Goal: Task Accomplishment & Management: Use online tool/utility

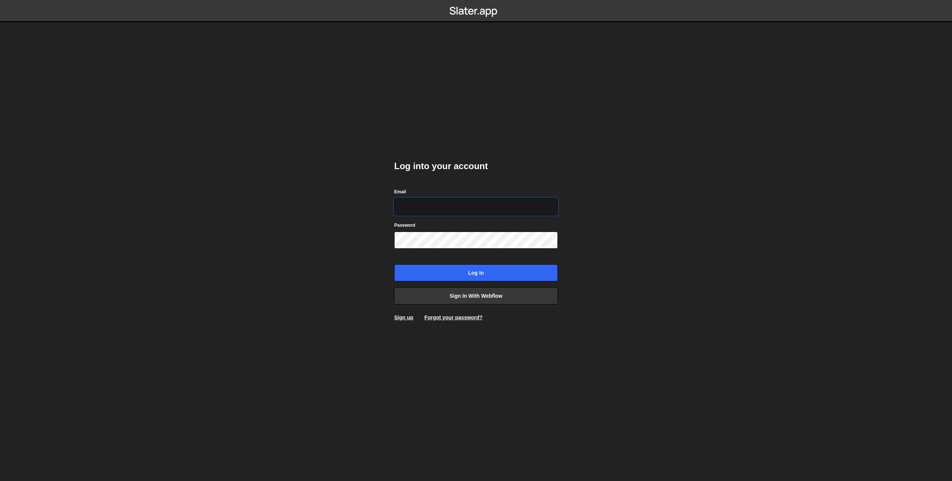
type input "prod-web@cadcom.fr"
click at [460, 268] on input "Log in" at bounding box center [476, 272] width 164 height 17
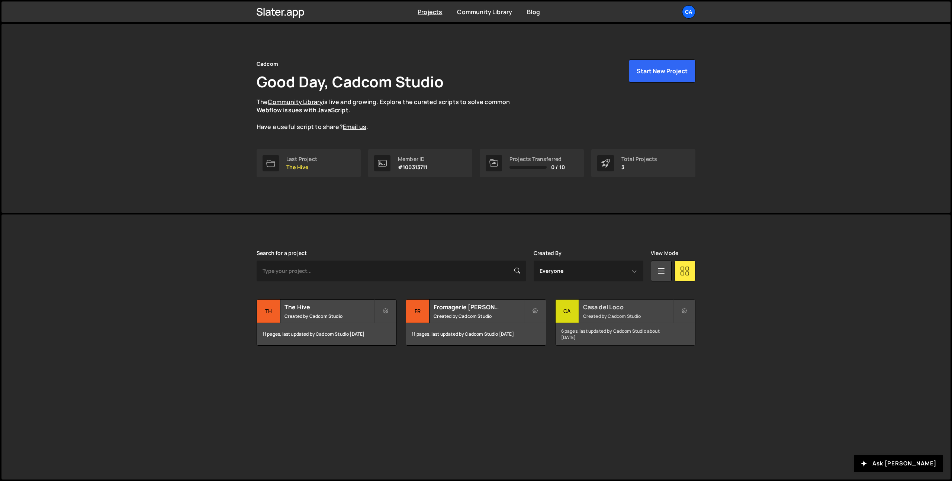
click at [595, 301] on div "Casa del Loco Created by Cadcom Studio" at bounding box center [625, 311] width 139 height 23
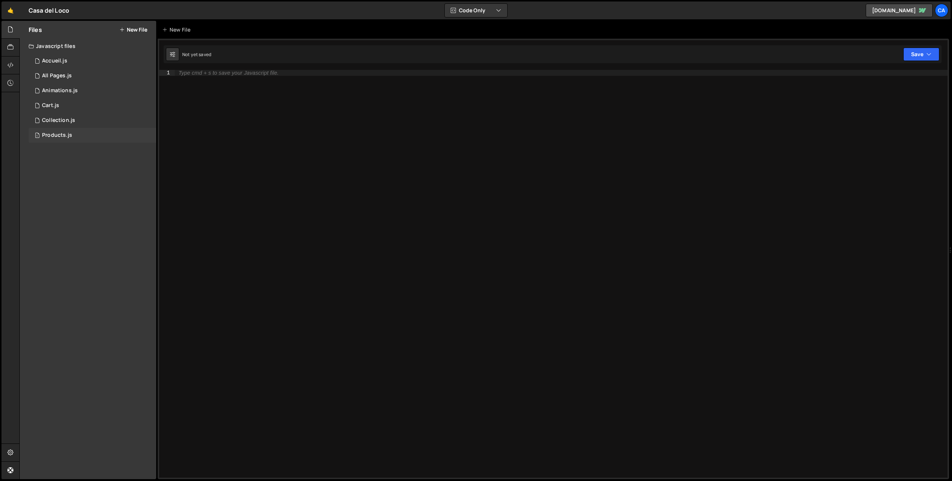
click at [80, 133] on div "1 Products.js 0" at bounding box center [93, 135] width 128 height 15
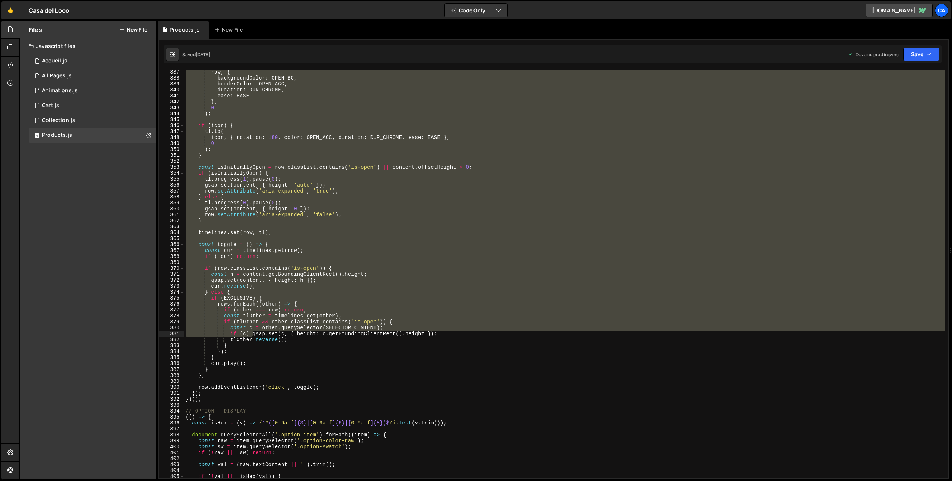
scroll to position [2000, 0]
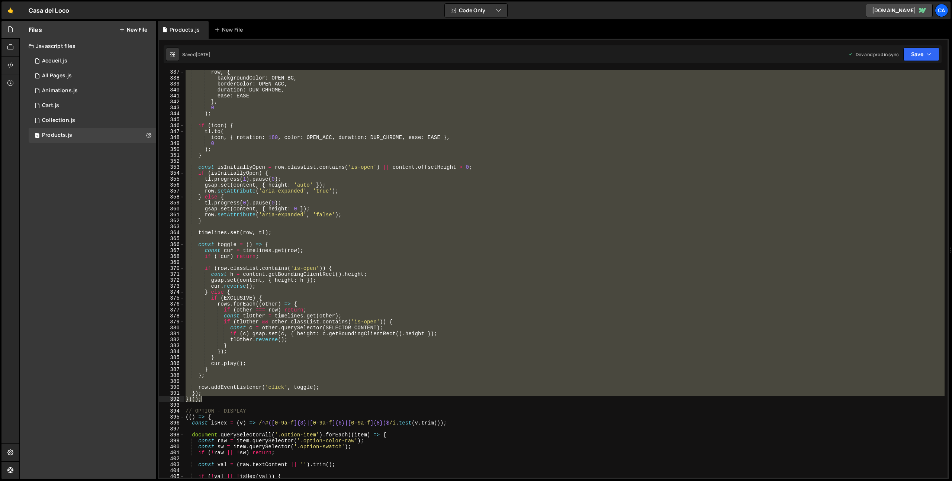
drag, startPoint x: 185, startPoint y: 181, endPoint x: 212, endPoint y: 401, distance: 221.0
click at [212, 401] on div "row , { backgroundColor : OPEN_BG , borderColor : OPEN_ACC , duration : DUR_CHR…" at bounding box center [564, 279] width 760 height 420
type textarea "}); })();"
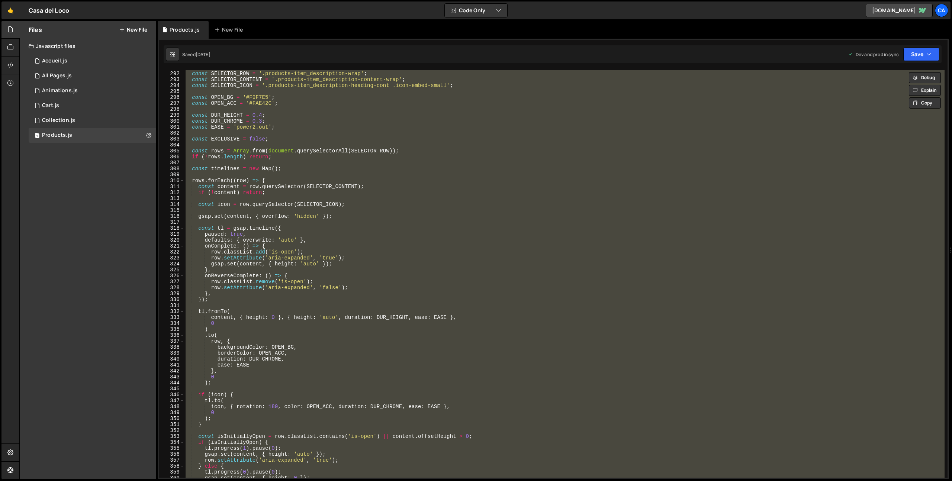
click at [275, 172] on div "const SELECTOR_ROW = '.products-item_description-wrap' ; const SELECTOR_CONTENT…" at bounding box center [564, 274] width 760 height 408
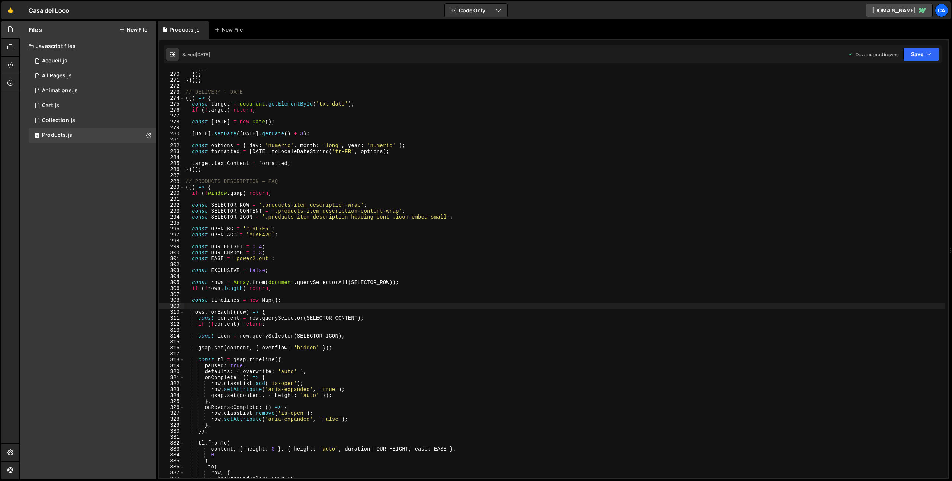
scroll to position [1599, 0]
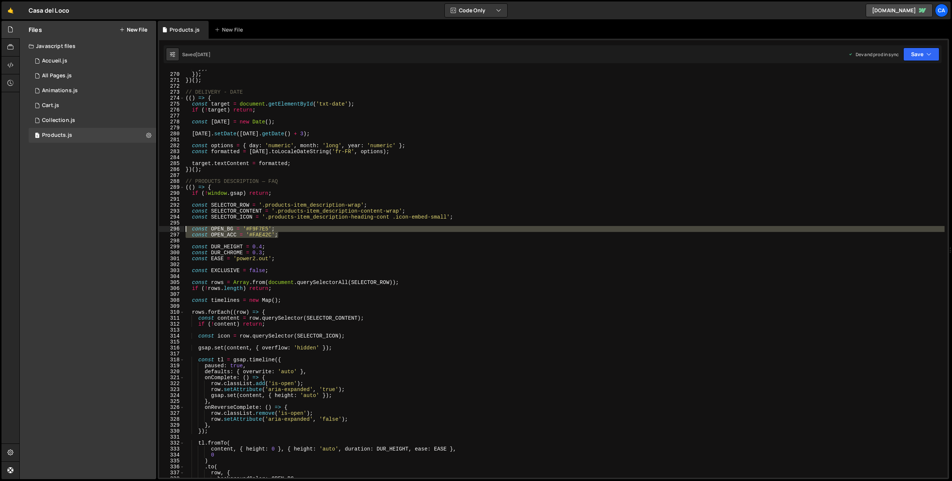
drag, startPoint x: 275, startPoint y: 232, endPoint x: 180, endPoint y: 227, distance: 95.3
click at [180, 227] on div "269 270 271 272 273 274 275 276 277 278 279 280 281 282 283 284 285 286 287 288…" at bounding box center [553, 274] width 788 height 408
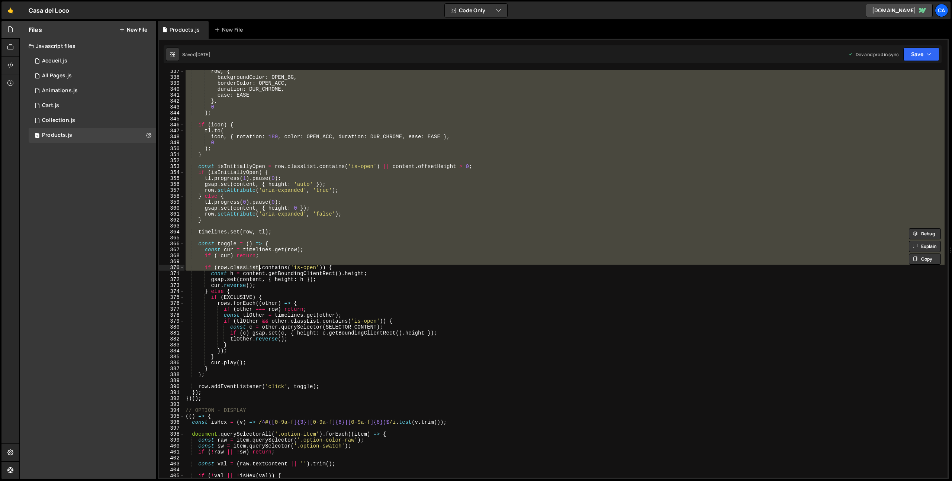
scroll to position [2001, 0]
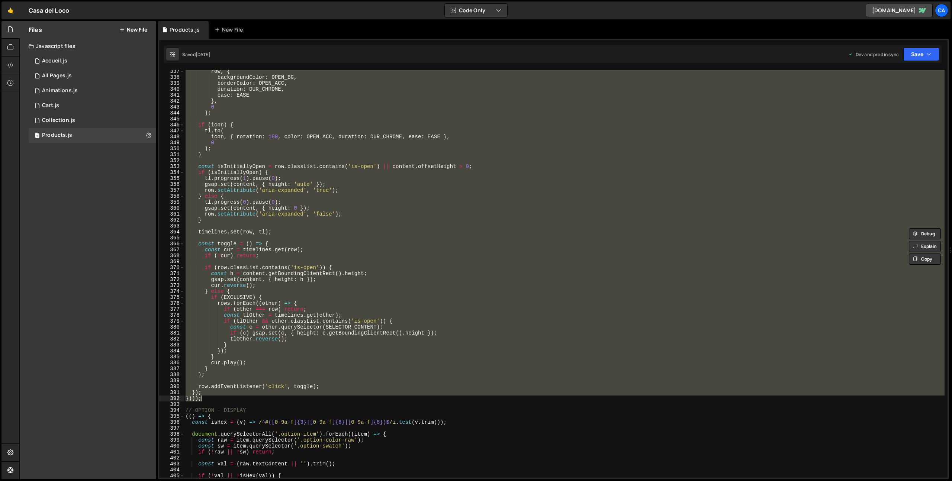
drag, startPoint x: 186, startPoint y: 187, endPoint x: 224, endPoint y: 399, distance: 215.0
click at [224, 399] on div "row , { backgroundColor : OPEN_BG , borderColor : OPEN_ACC , duration : DUR_CHR…" at bounding box center [564, 278] width 760 height 420
type textarea "}); })();"
paste textarea
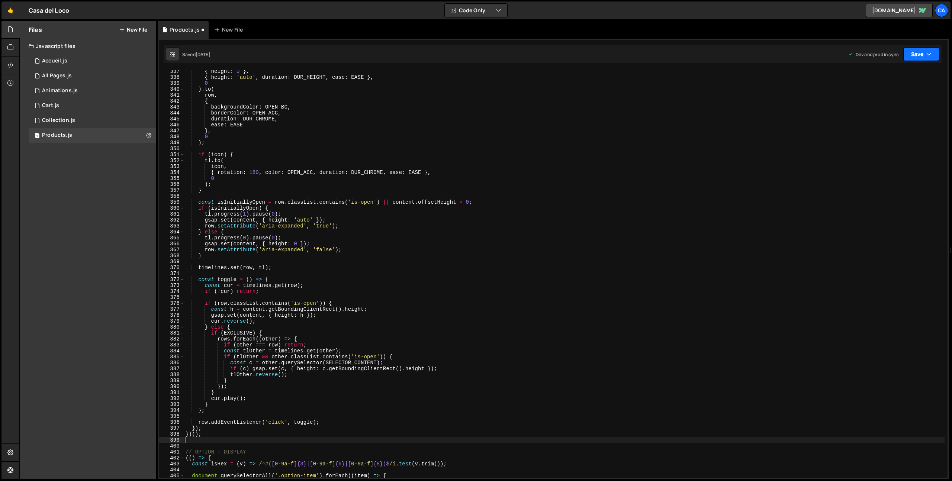
click at [921, 49] on button "Save" at bounding box center [921, 54] width 36 height 13
click at [898, 107] on div "Saved 3 weeks ago" at bounding box center [896, 104] width 77 height 9
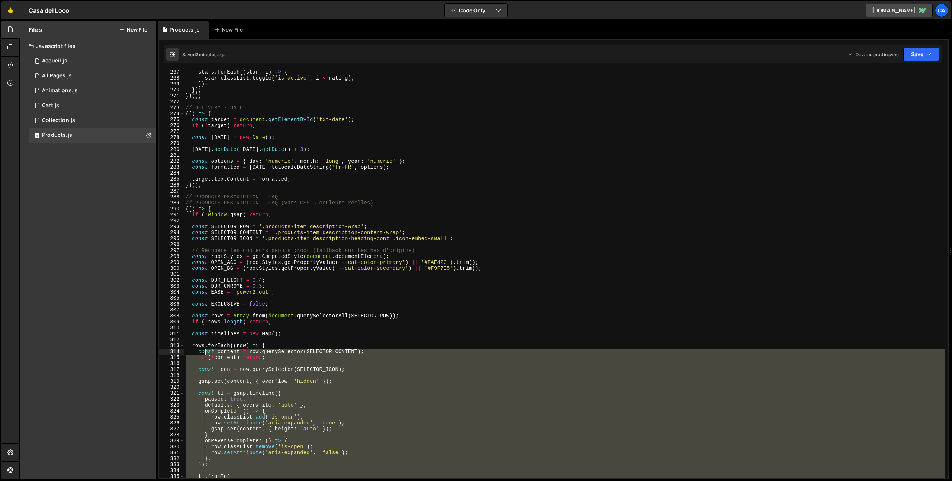
scroll to position [1514, 0]
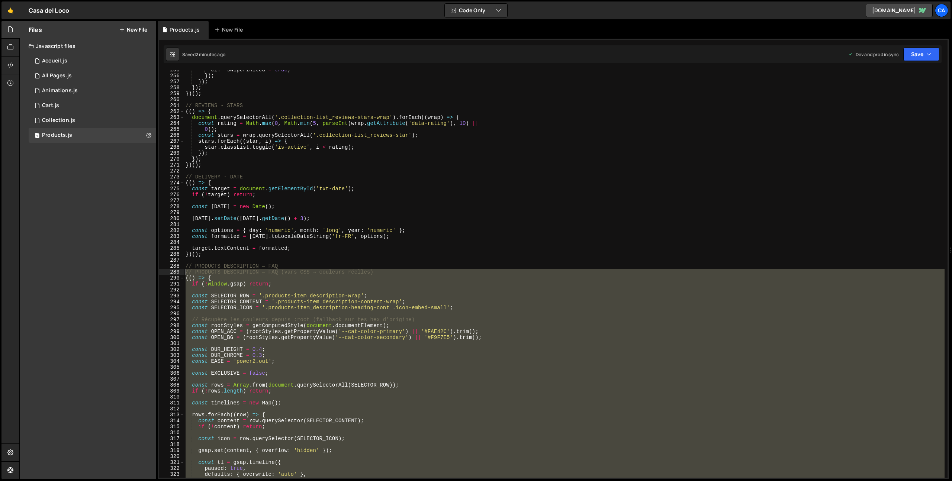
drag, startPoint x: 210, startPoint y: 406, endPoint x: 173, endPoint y: 274, distance: 137.5
click at [173, 274] on div "})(); 255 256 257 258 259 260 261 262 263 264 265 266 267 268 269 270 271 272 2…" at bounding box center [553, 274] width 788 height 408
type textarea "// PRODUCTS DESCRIPTION — FAQ (vars CSS → couleurs réelles) (() => {"
paste textarea
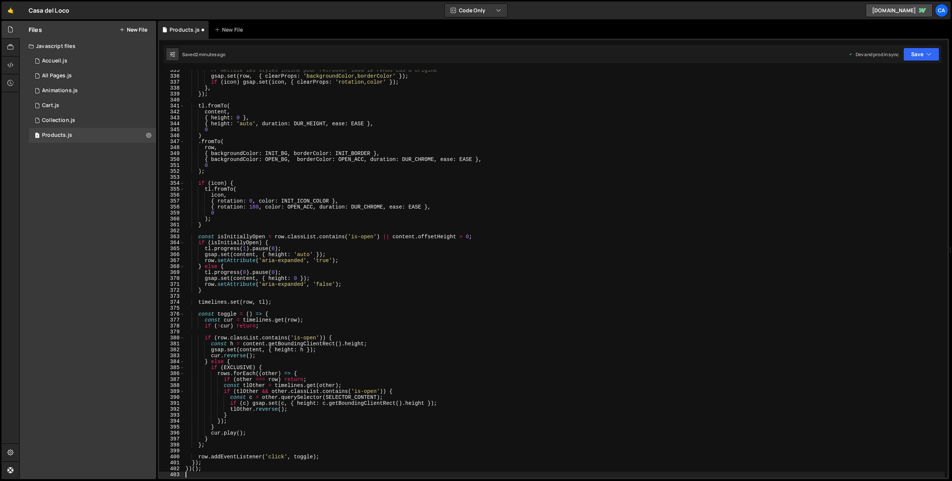
scroll to position [1990, 0]
click at [923, 48] on button "Save" at bounding box center [921, 54] width 36 height 13
click at [890, 103] on div "2 minutes ago" at bounding box center [885, 105] width 29 height 6
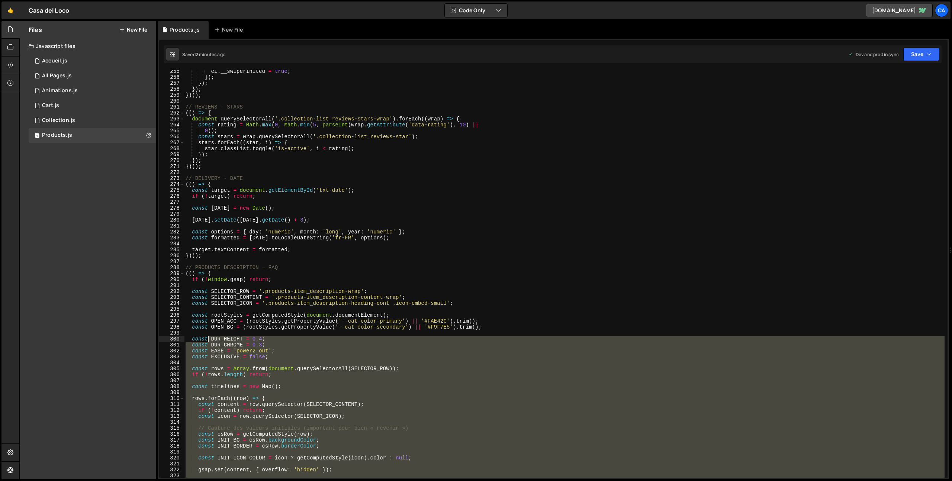
scroll to position [1513, 0]
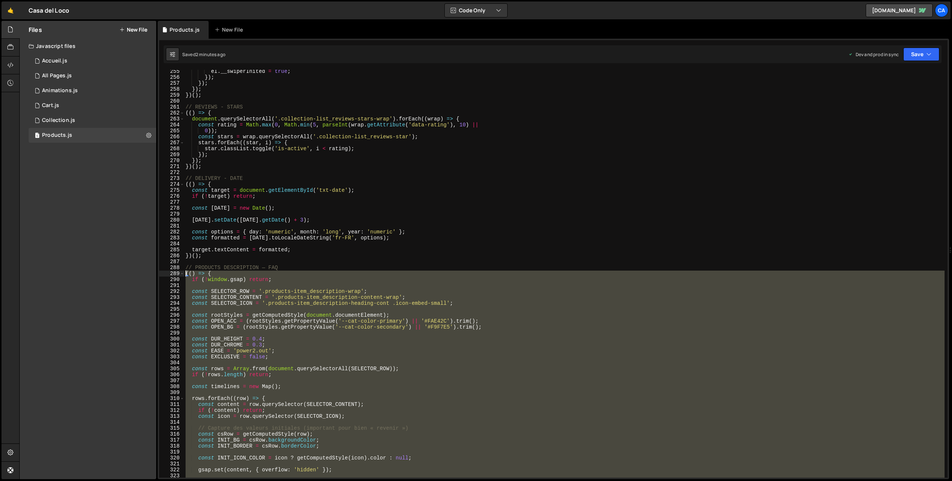
drag, startPoint x: 205, startPoint y: 413, endPoint x: 167, endPoint y: 272, distance: 146.1
click at [167, 272] on div "})(); 255 256 257 258 259 260 261 262 263 264 265 266 267 268 269 270 271 272 2…" at bounding box center [553, 274] width 788 height 408
type textarea "(() => { if (!window.gsap) return;"
paste textarea
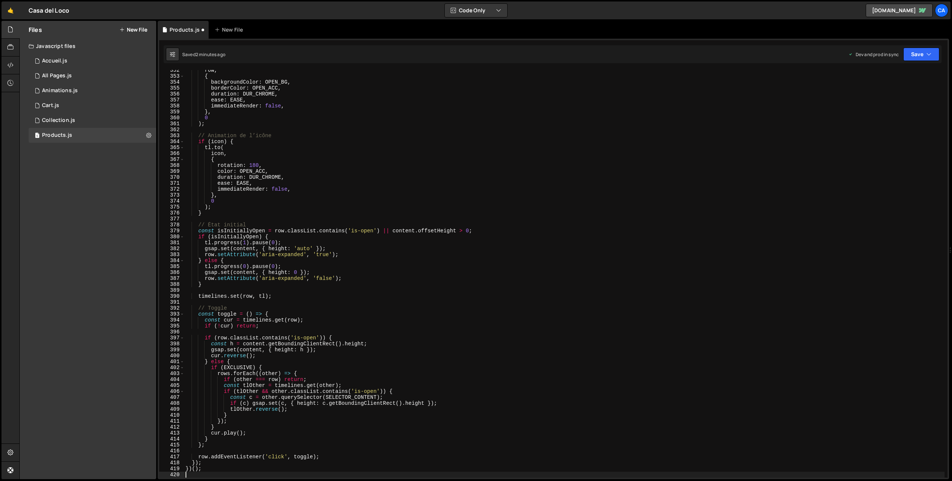
scroll to position [2091, 0]
click at [927, 56] on icon "button" at bounding box center [928, 54] width 5 height 7
click at [876, 103] on div "2 minutes ago" at bounding box center [885, 105] width 29 height 6
